Goal: Transaction & Acquisition: Book appointment/travel/reservation

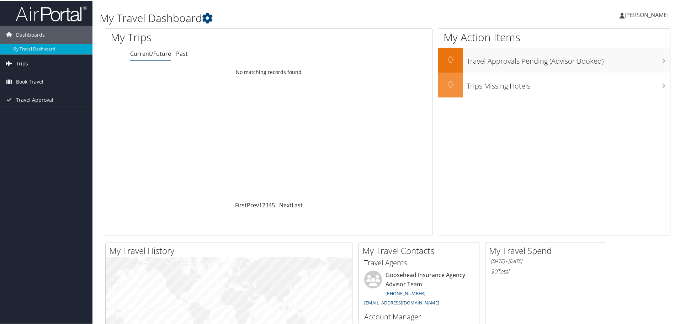
click at [30, 65] on link "Trips" at bounding box center [46, 63] width 92 height 18
click at [31, 107] on span "Book Travel" at bounding box center [29, 113] width 27 height 18
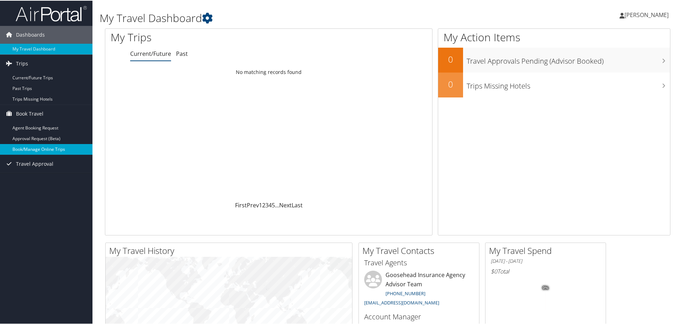
click at [36, 149] on link "Book/Manage Online Trips" at bounding box center [46, 148] width 92 height 11
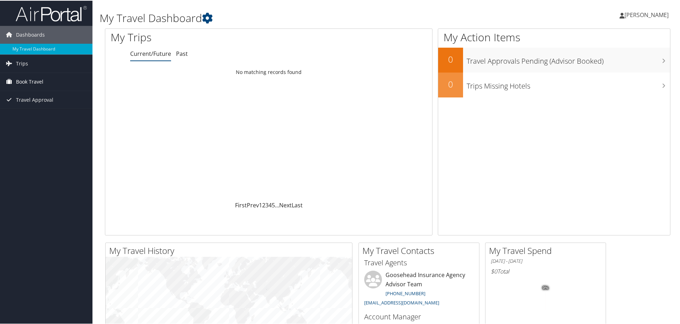
click at [34, 76] on span "Book Travel" at bounding box center [29, 81] width 27 height 18
click at [40, 114] on link "Book/Manage Online Trips" at bounding box center [46, 116] width 92 height 11
click at [34, 120] on link "Book/Manage Online Trips" at bounding box center [46, 116] width 92 height 11
